Goal: Transaction & Acquisition: Download file/media

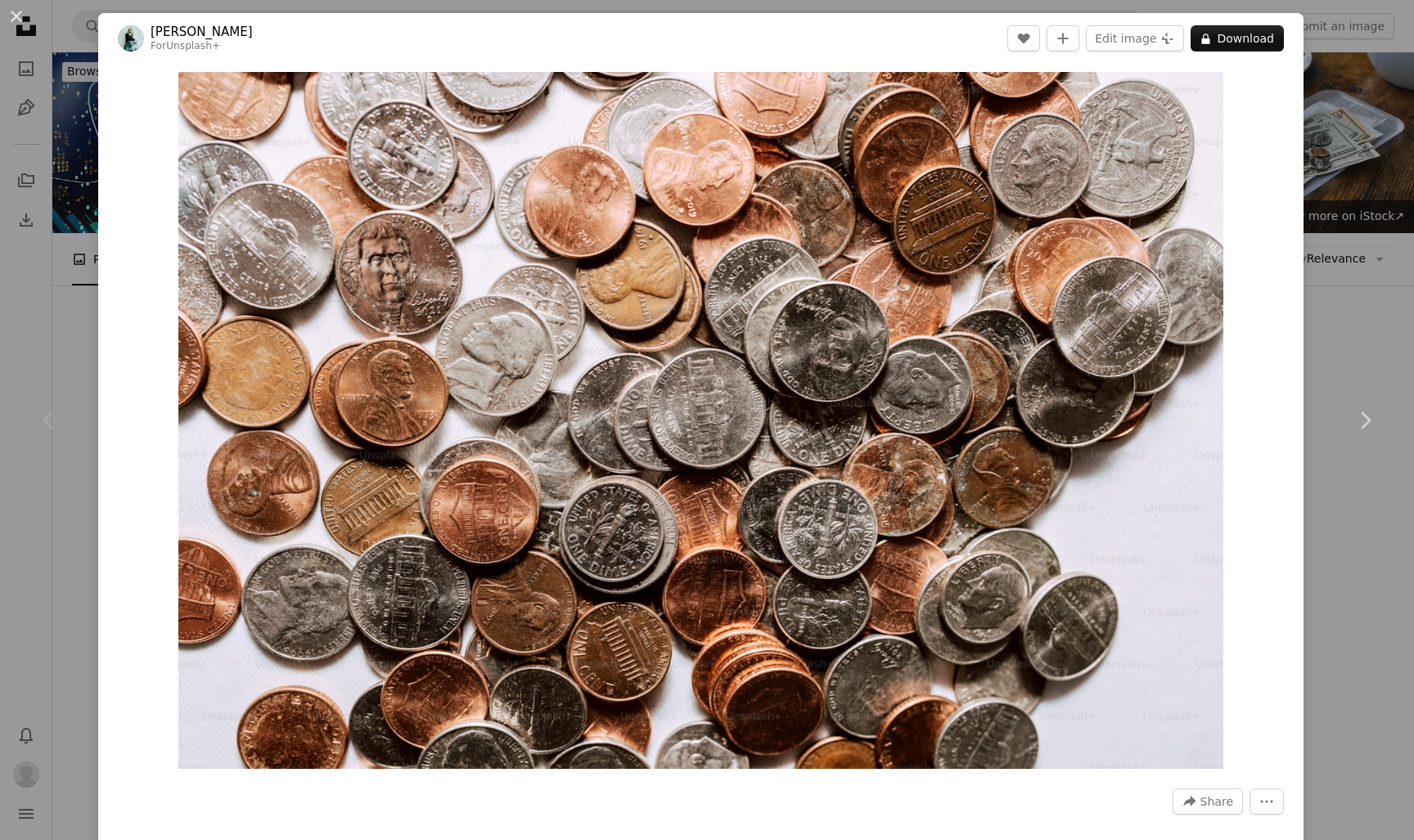
click at [76, 368] on div "Chevron left" at bounding box center [49, 420] width 98 height 157
click at [16, 18] on button "An X shape" at bounding box center [16, 16] width 20 height 20
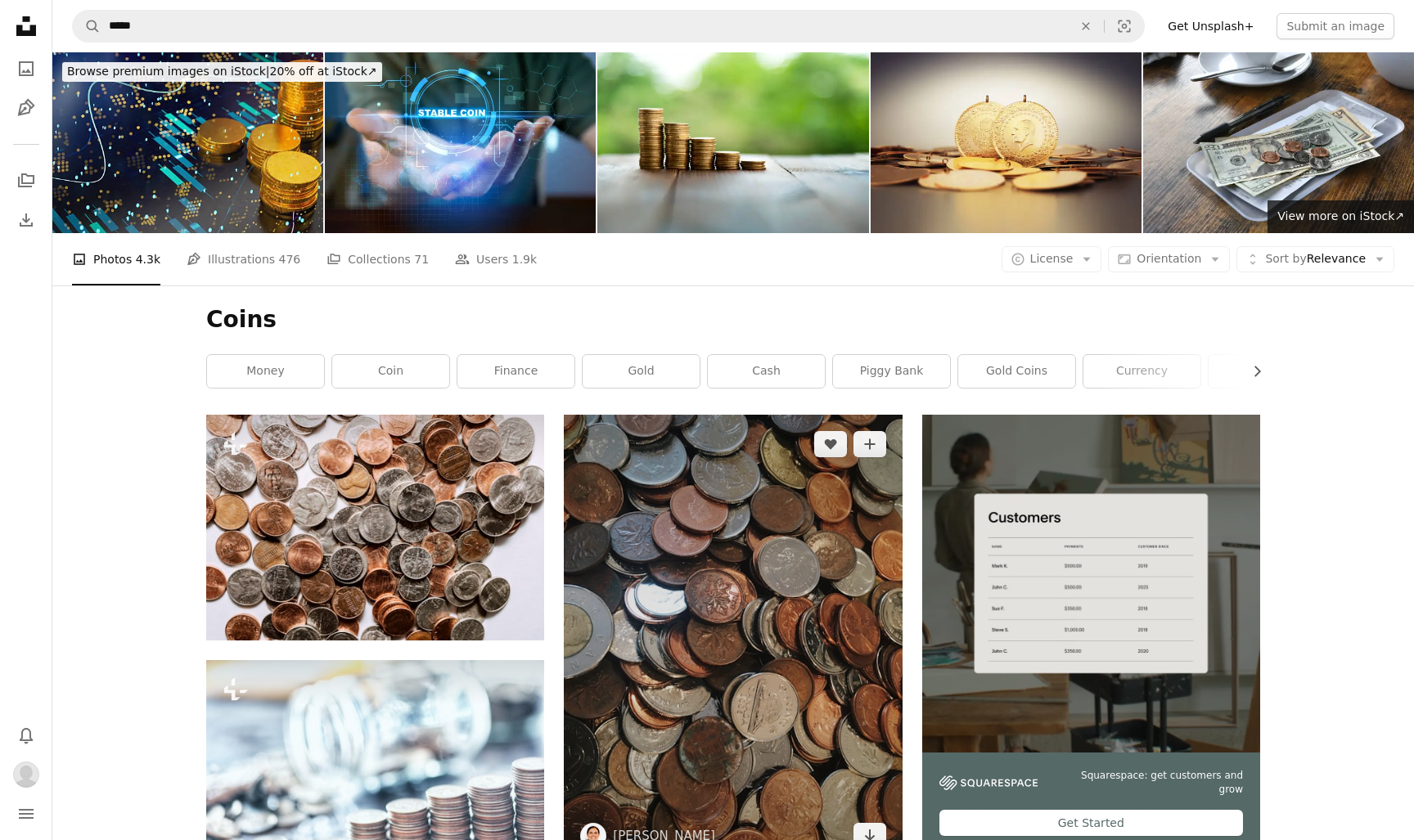
click at [744, 535] on img at bounding box center [733, 639] width 338 height 450
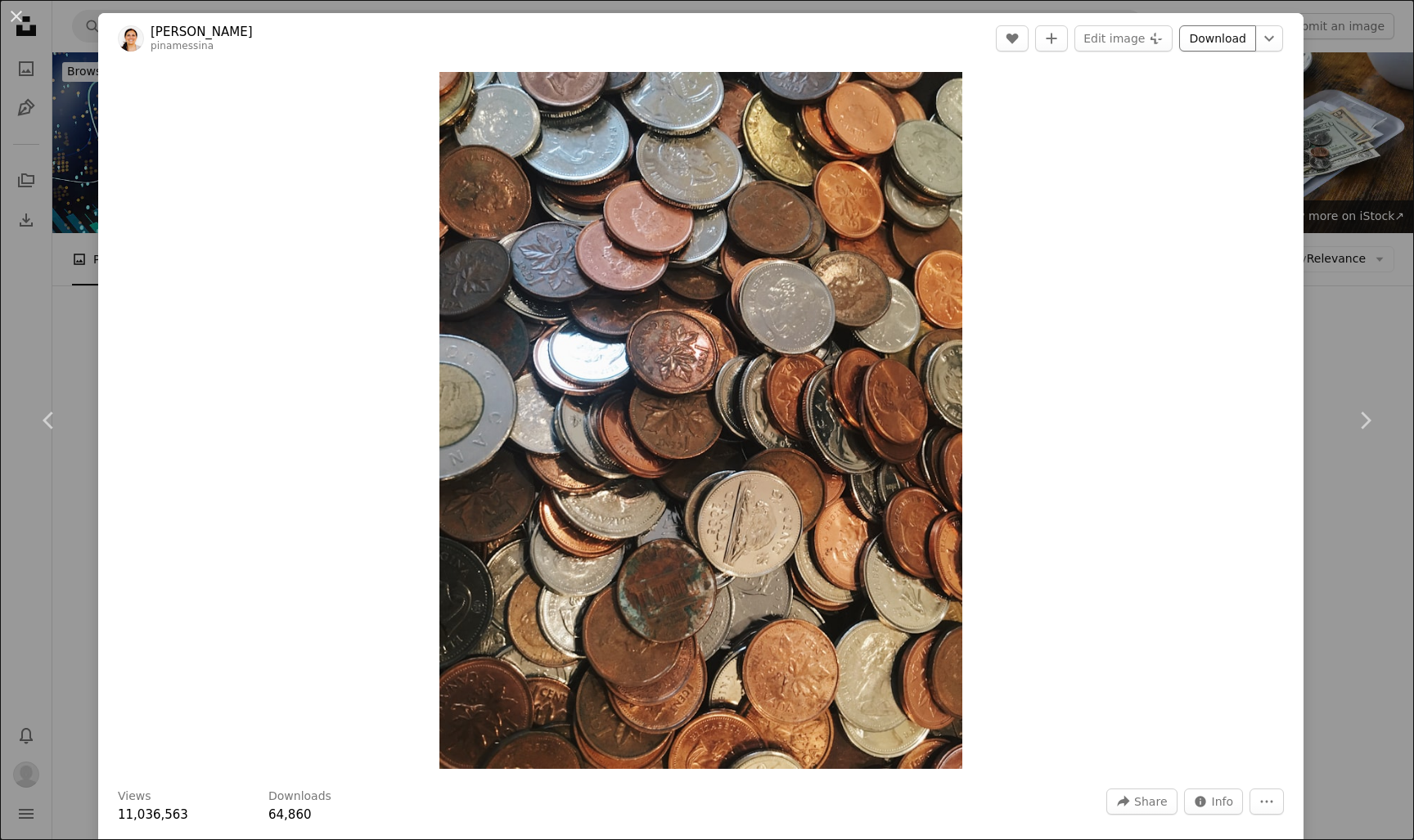
click at [1233, 45] on link "Download" at bounding box center [1217, 38] width 77 height 26
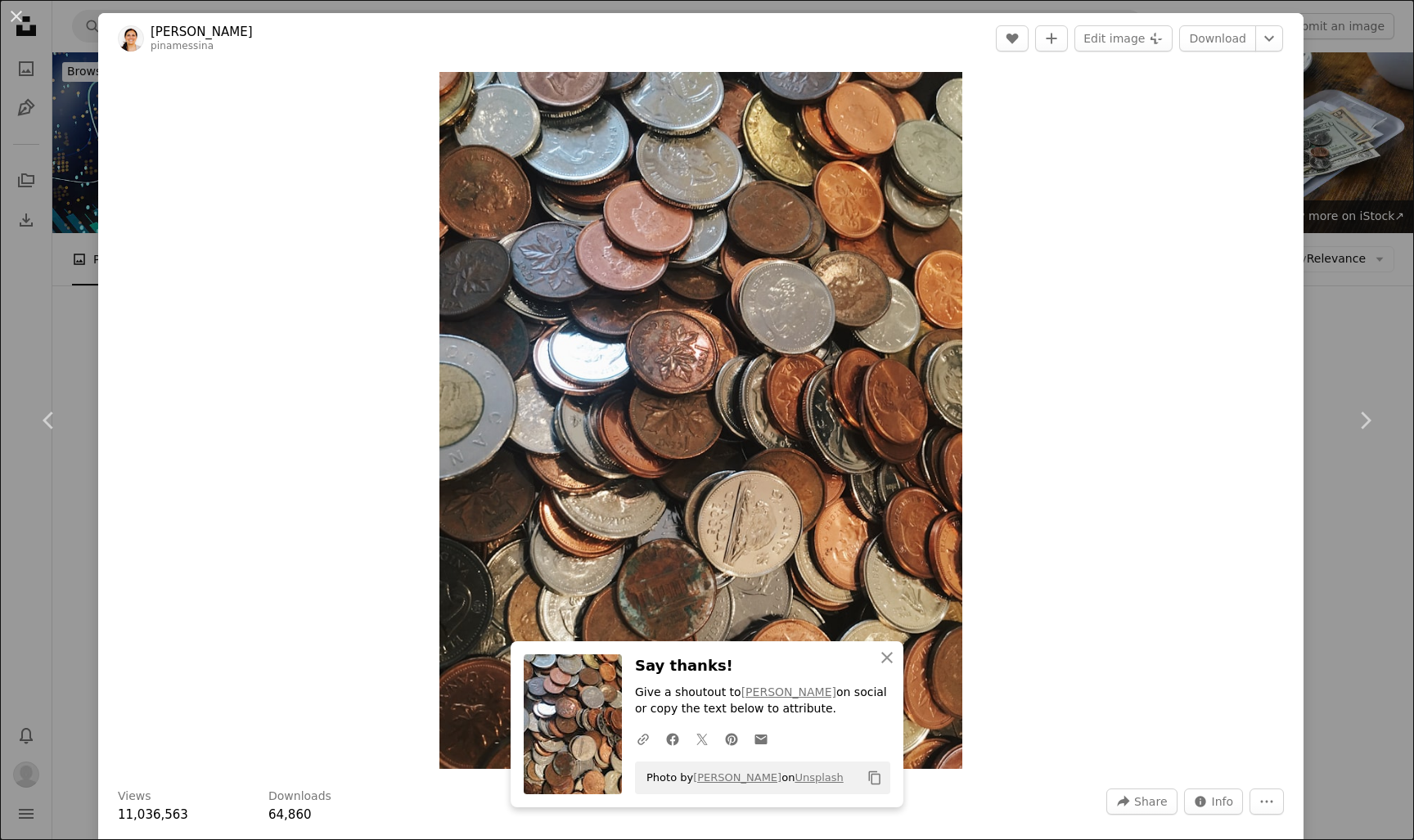
click at [878, 776] on icon "Copy content" at bounding box center [874, 777] width 14 height 14
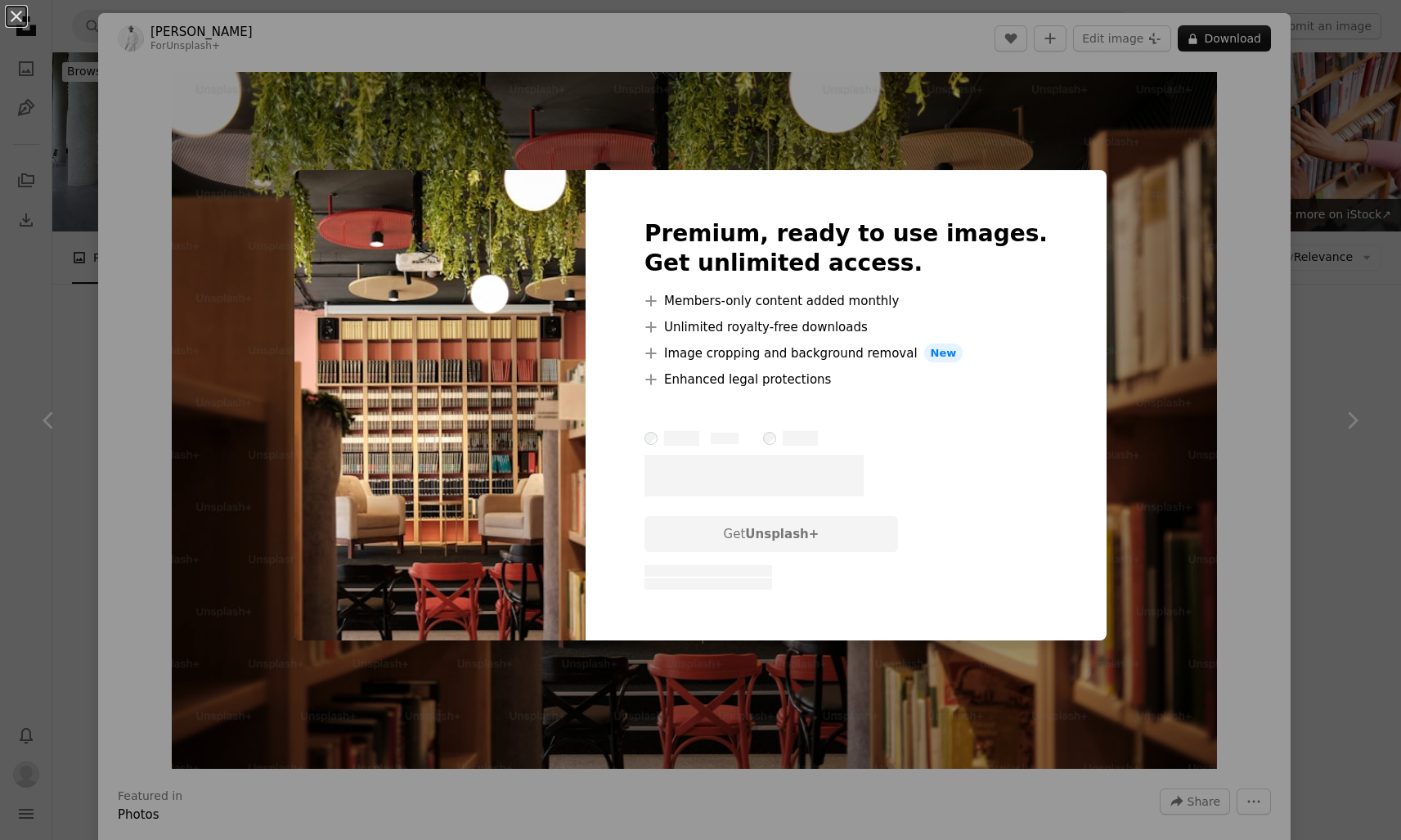
scroll to position [1233, 0]
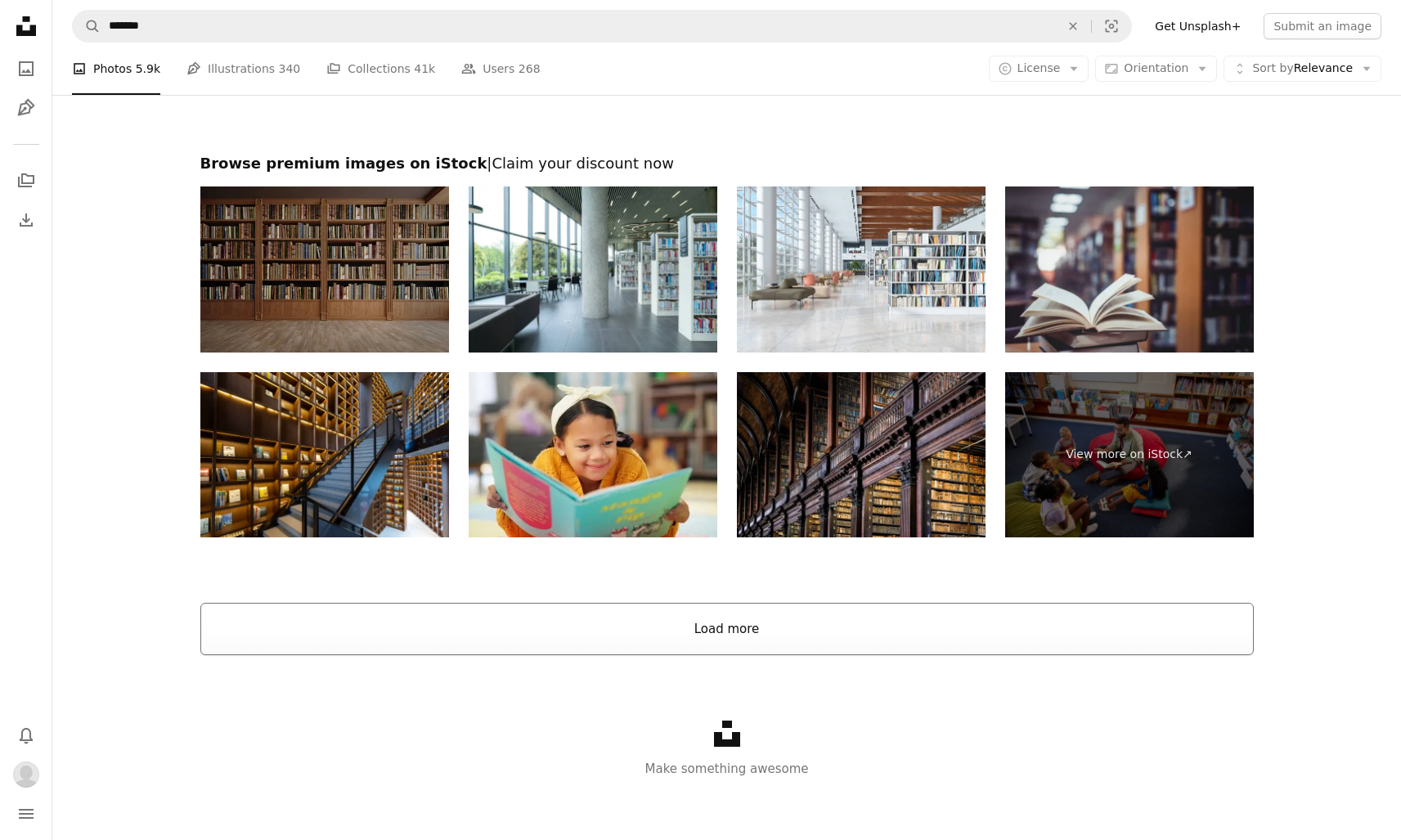
click at [514, 634] on button "Load more" at bounding box center [727, 629] width 1053 height 52
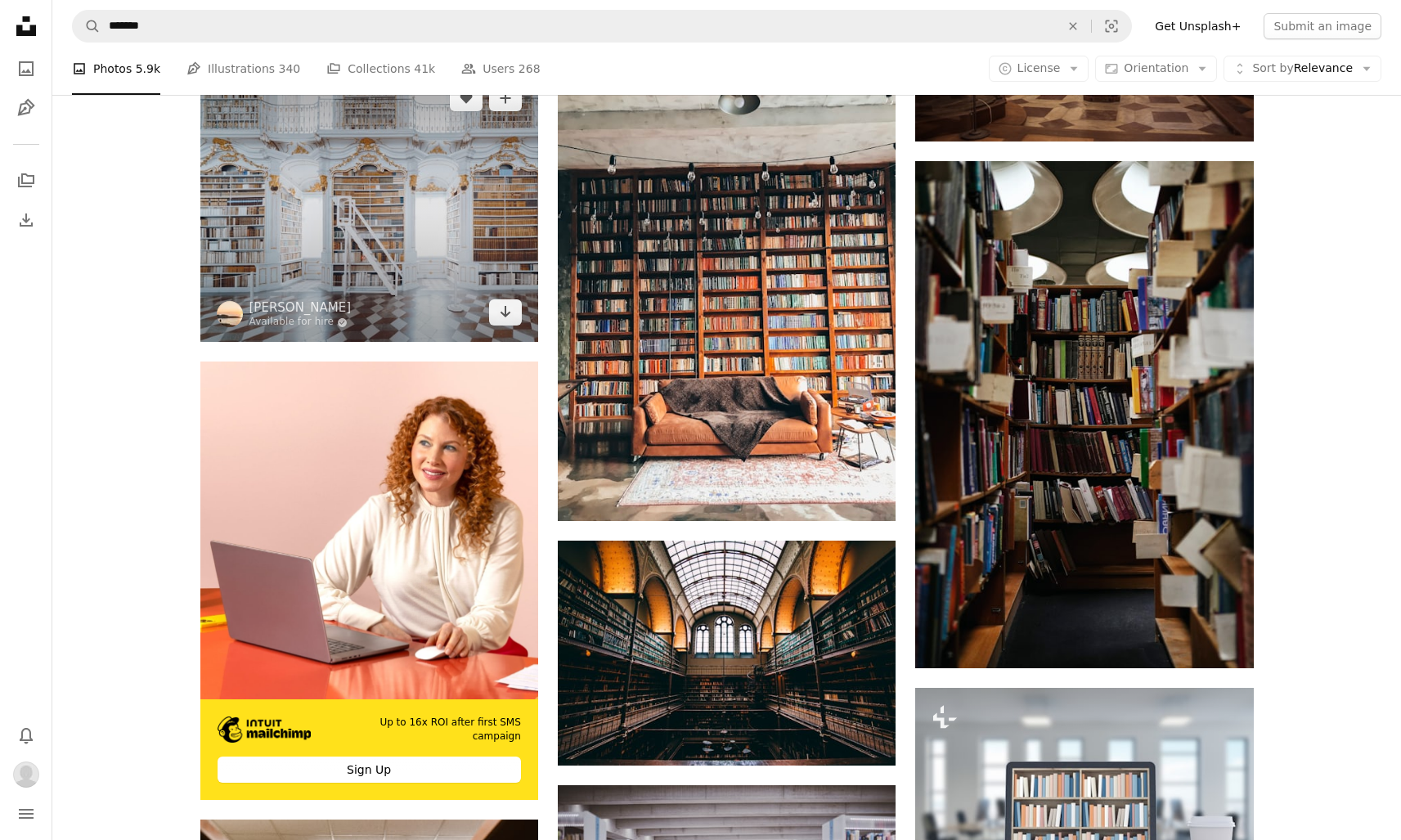
scroll to position [3396, 0]
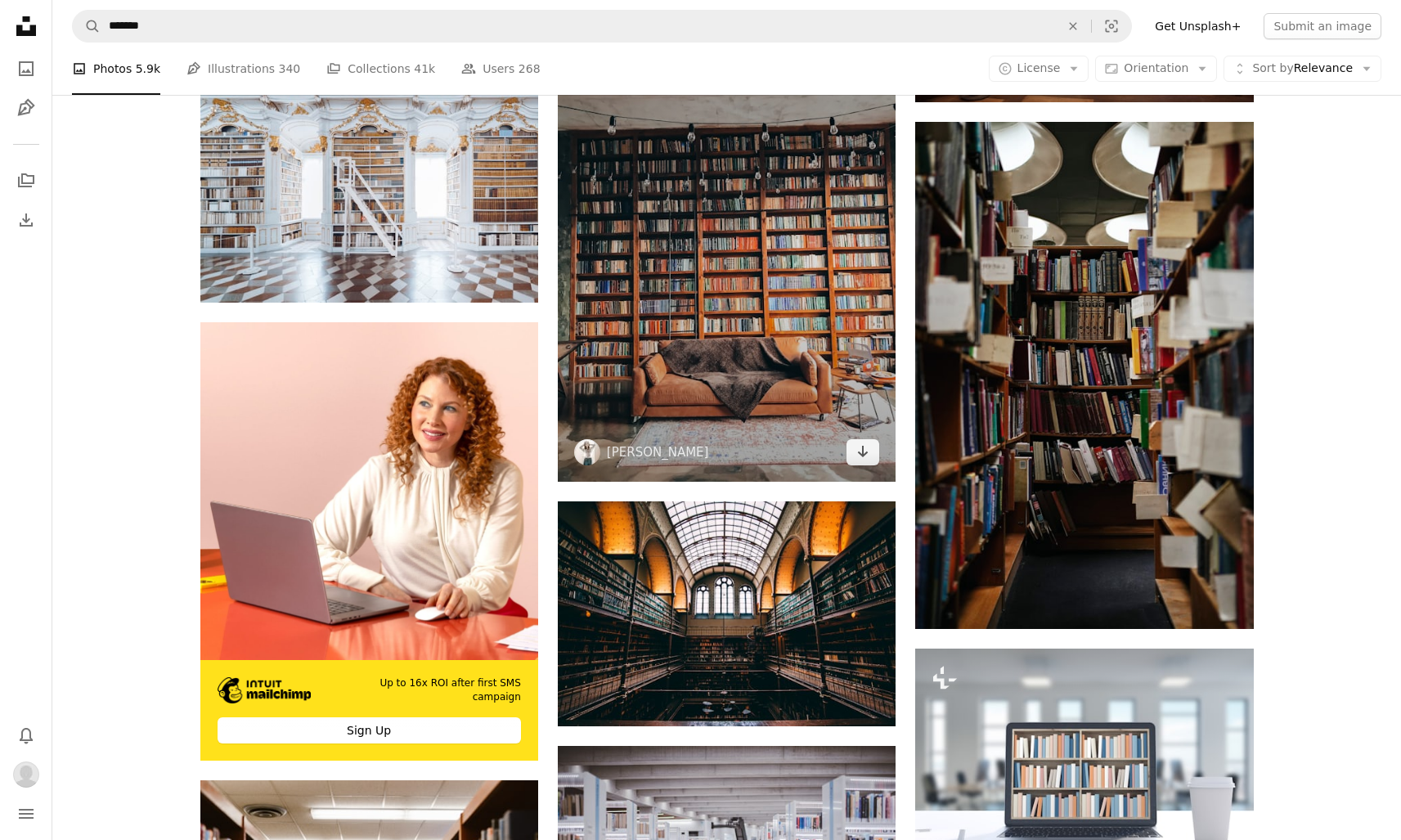
click at [773, 362] on img at bounding box center [727, 255] width 338 height 450
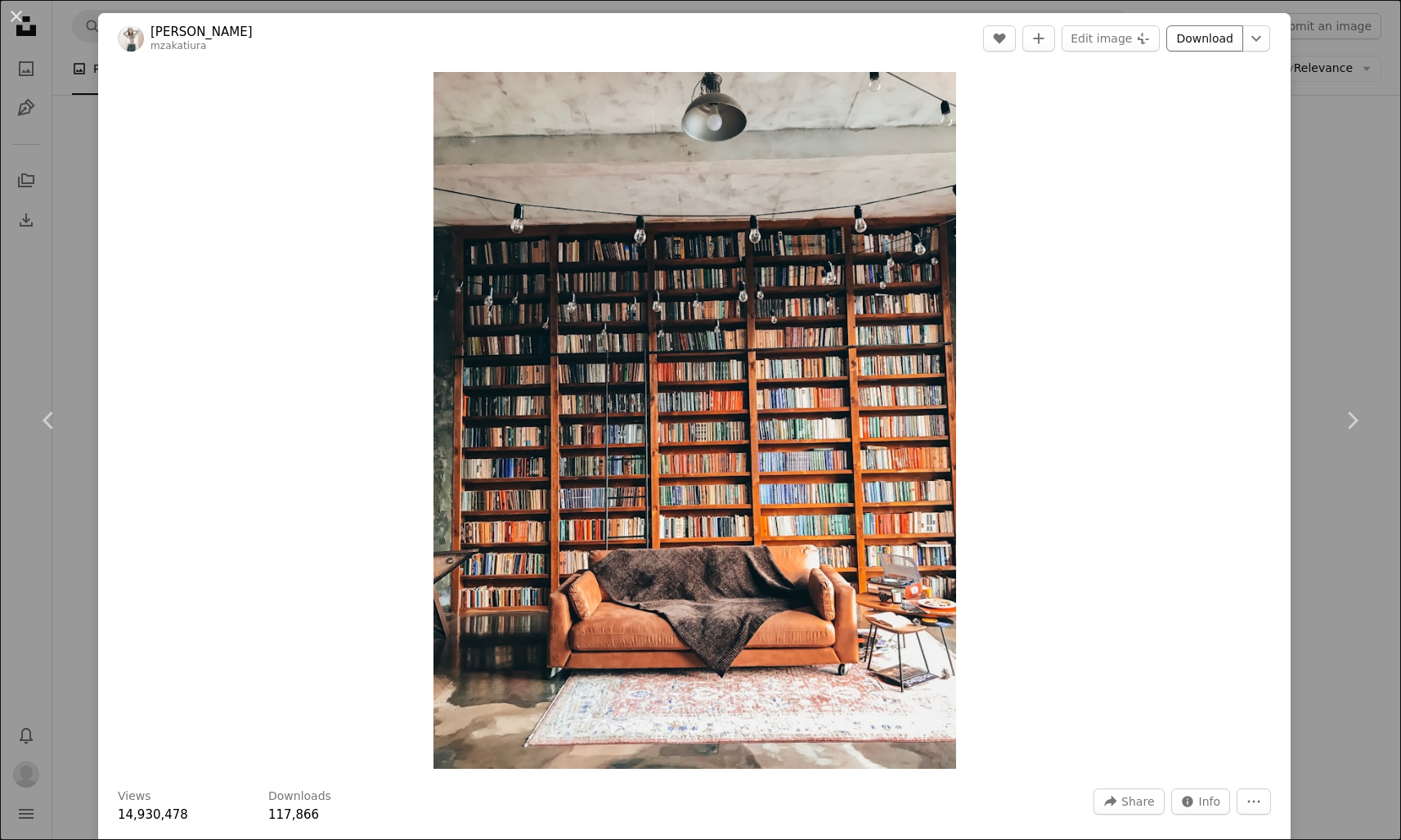
click at [1212, 41] on link "Download" at bounding box center [1205, 38] width 77 height 26
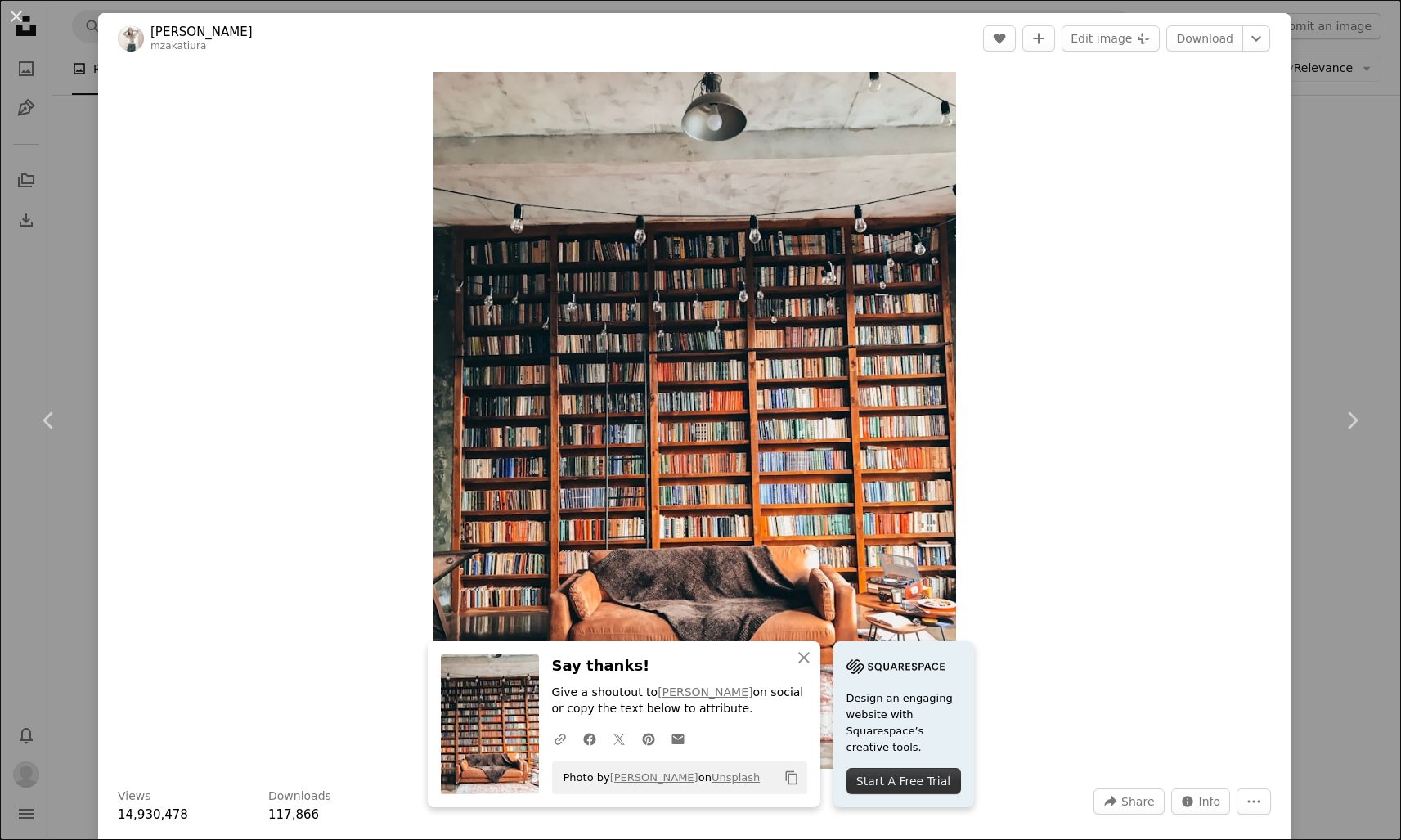
click at [791, 770] on button "Copy content" at bounding box center [791, 777] width 28 height 28
